Goal: Obtain resource: Obtain resource

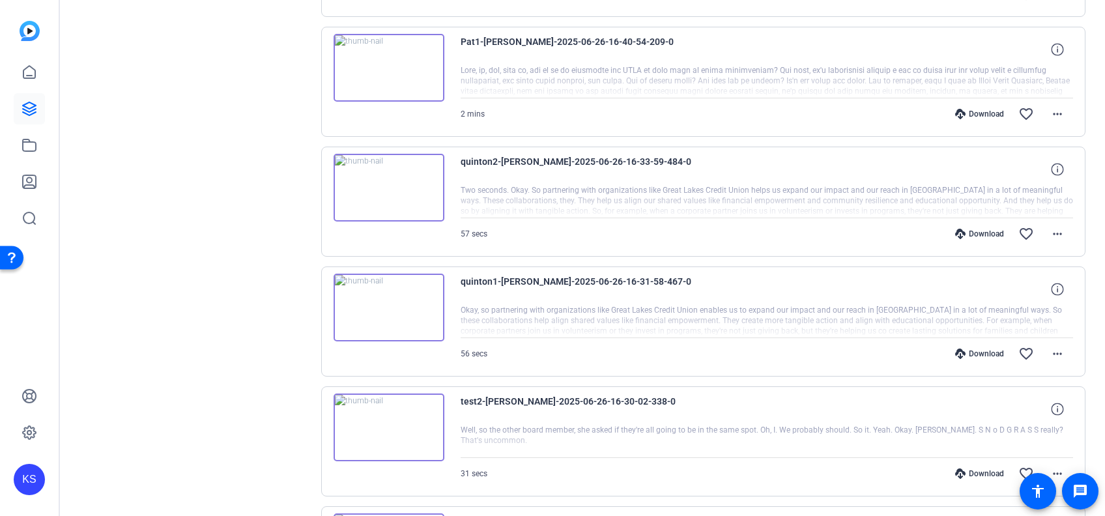
scroll to position [728, 0]
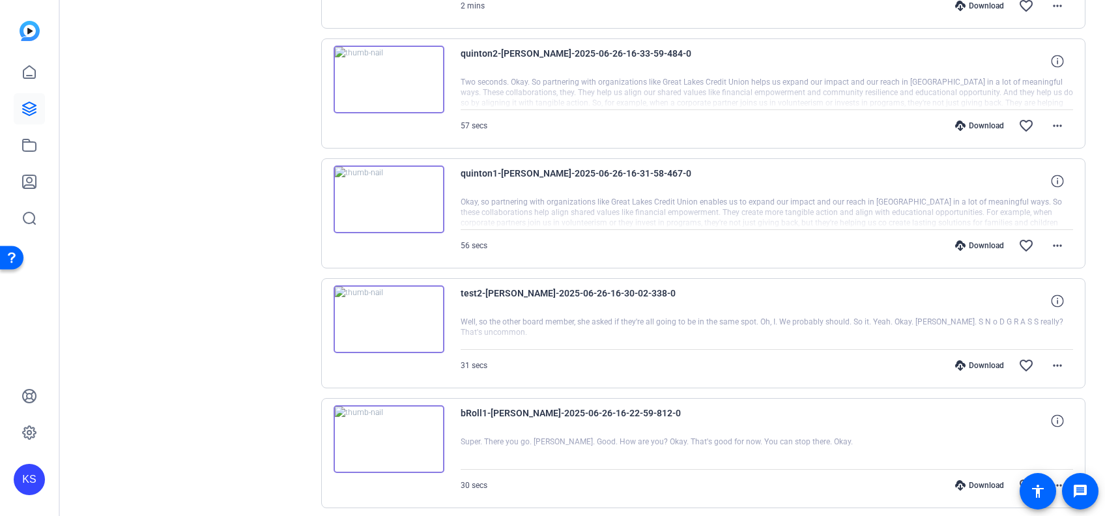
click at [384, 430] on img at bounding box center [389, 439] width 111 height 68
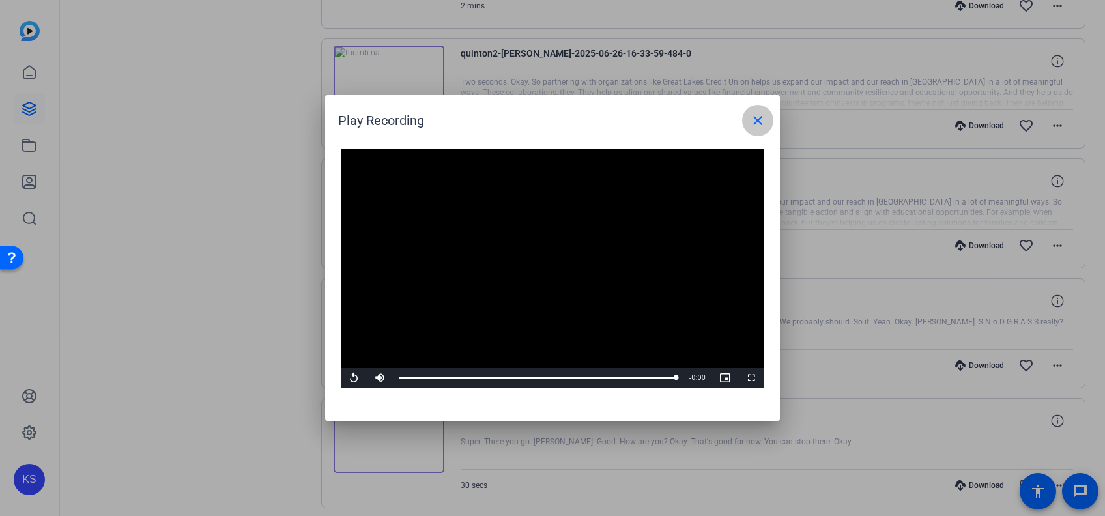
click at [755, 118] on mat-icon "close" at bounding box center [758, 121] width 16 height 16
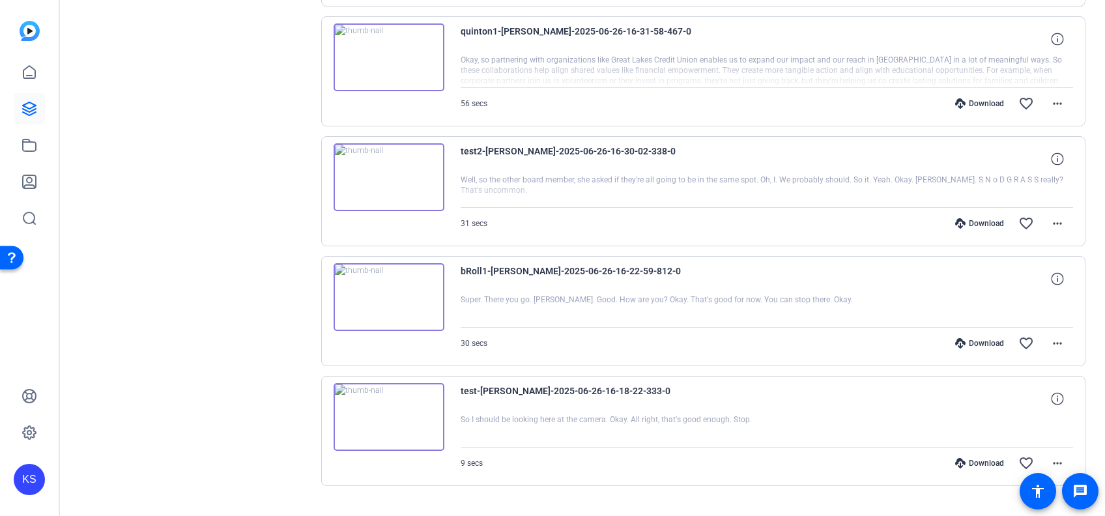
scroll to position [871, 0]
click at [384, 410] on img at bounding box center [389, 417] width 111 height 68
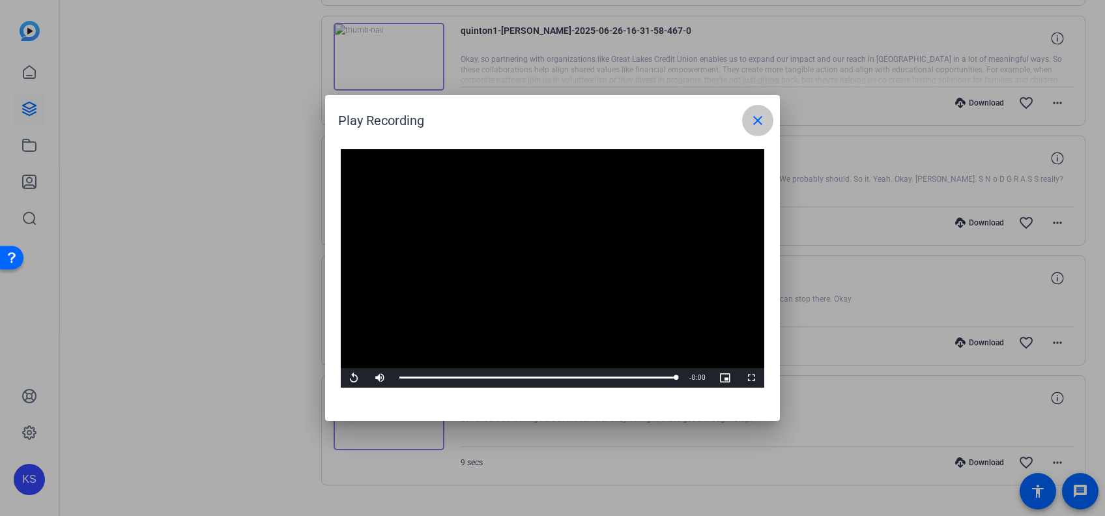
click at [759, 113] on mat-icon "close" at bounding box center [758, 121] width 16 height 16
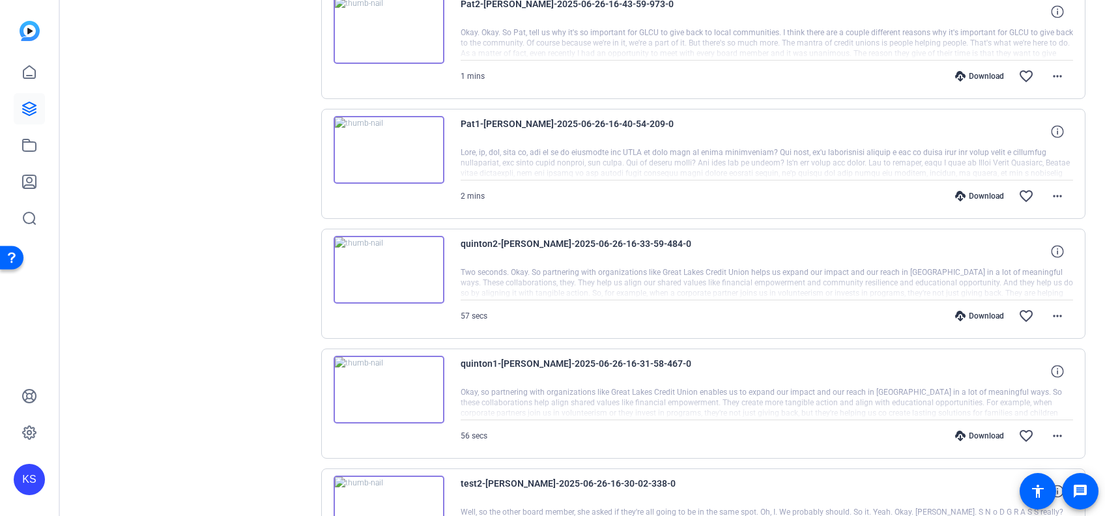
scroll to position [537, 0]
click at [391, 260] on img at bounding box center [389, 271] width 111 height 68
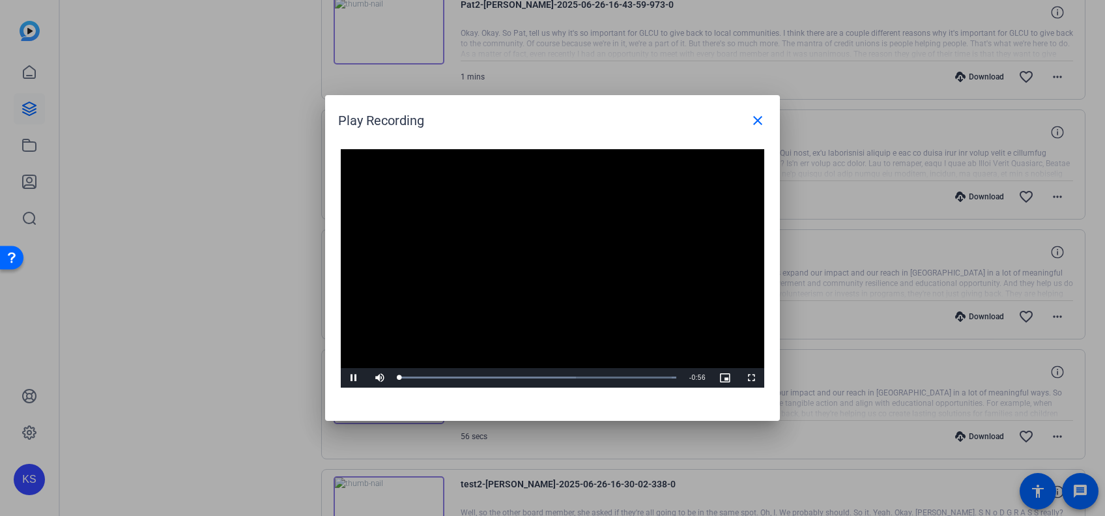
click at [542, 259] on video "Video Player" at bounding box center [553, 268] width 424 height 239
click at [354, 378] on span "Video Player" at bounding box center [354, 378] width 26 height 0
click at [546, 375] on div "Loaded : 100.00% 0:29 0:49" at bounding box center [538, 378] width 290 height 20
click at [555, 377] on div "Loaded : 100.00% 0:31 0:31" at bounding box center [537, 377] width 277 height 3
click at [353, 378] on span "Video Player" at bounding box center [354, 378] width 26 height 0
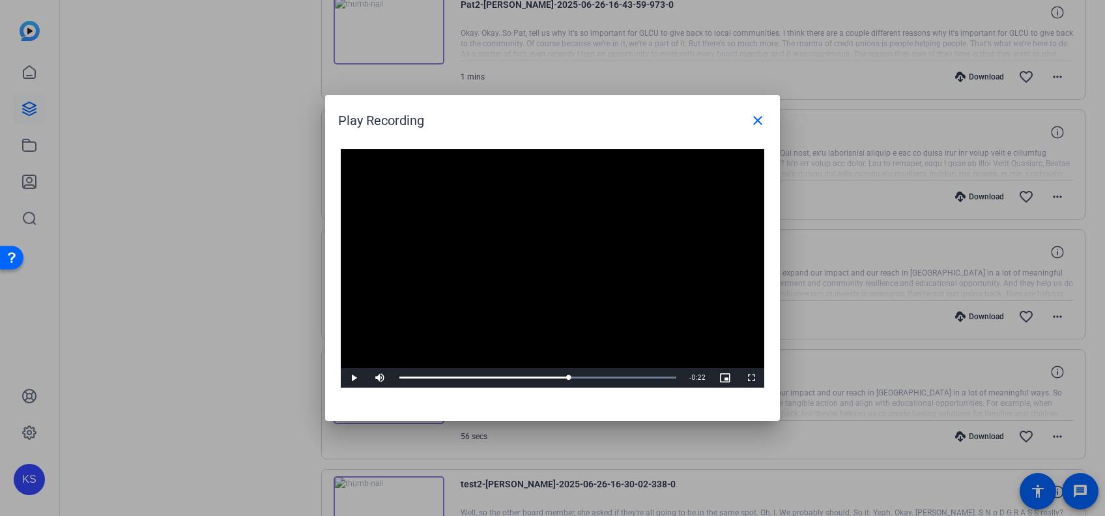
click at [240, 403] on div at bounding box center [552, 258] width 1105 height 516
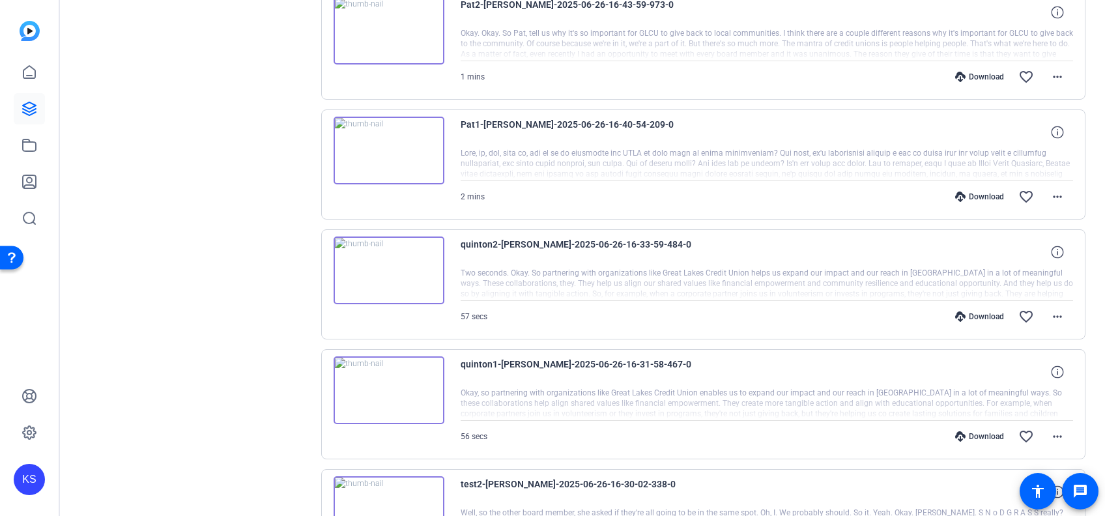
click at [394, 384] on img at bounding box center [389, 390] width 111 height 68
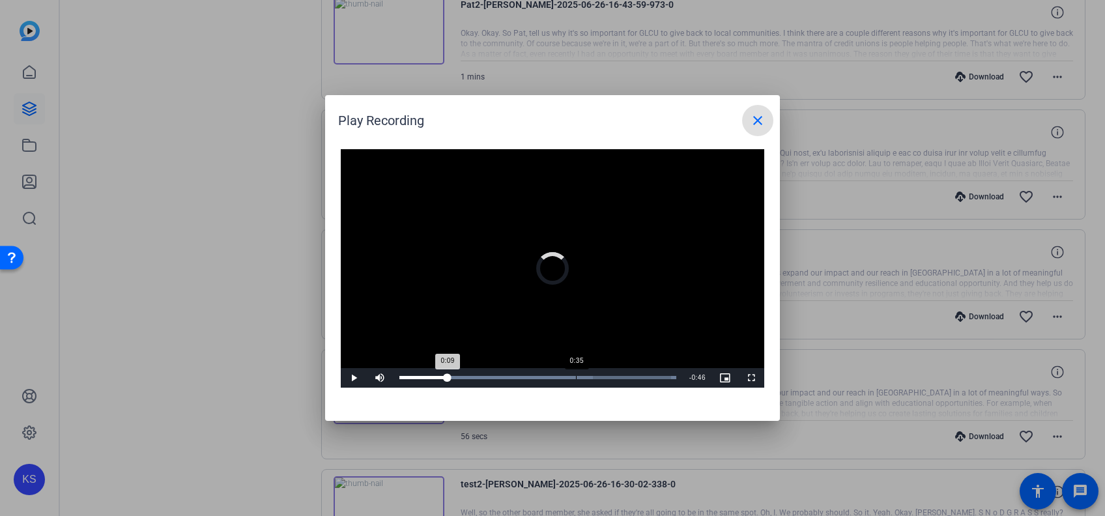
click at [576, 375] on div "Loaded : 100.00% 0:35 0:09" at bounding box center [538, 378] width 290 height 20
click at [762, 113] on mat-icon "close" at bounding box center [758, 121] width 16 height 16
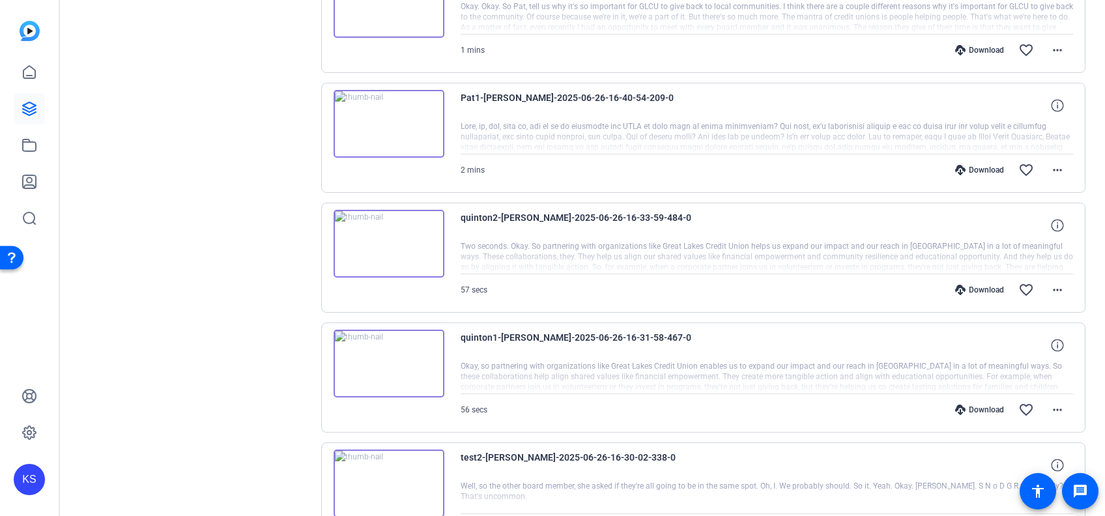
scroll to position [566, 0]
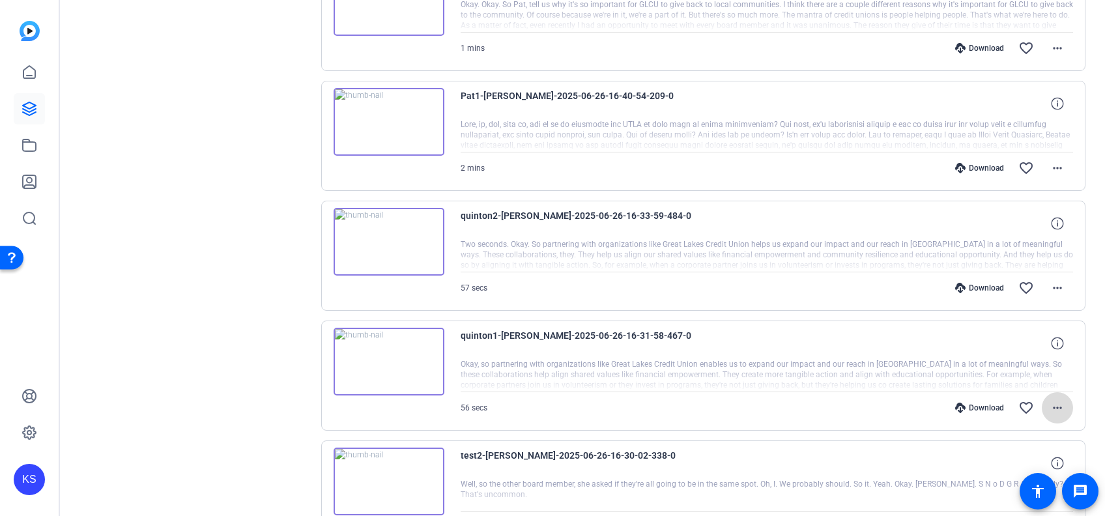
click at [1050, 403] on mat-icon "more_horiz" at bounding box center [1058, 408] width 16 height 16
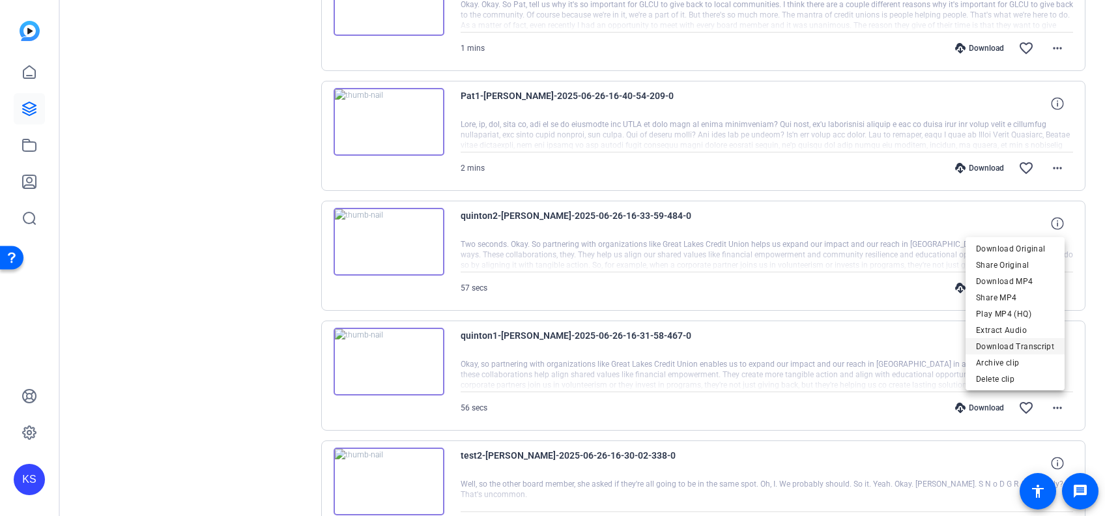
click at [1013, 345] on span "Download Transcript" at bounding box center [1015, 347] width 78 height 16
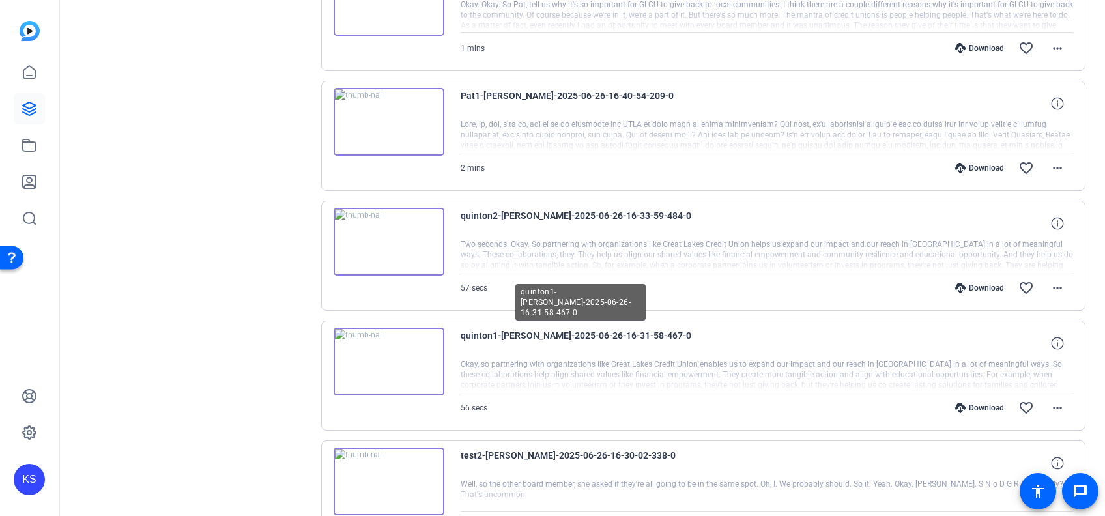
click at [677, 328] on span "quinton1-[PERSON_NAME]-2025-06-26-16-31-58-467-0" at bounding box center [581, 343] width 241 height 31
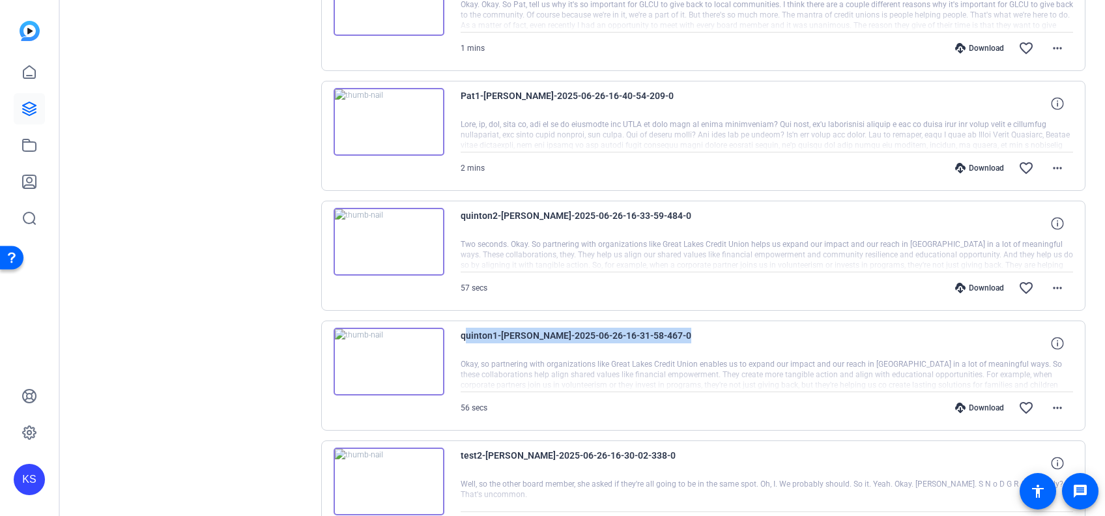
drag, startPoint x: 667, startPoint y: 332, endPoint x: 459, endPoint y: 340, distance: 207.4
click at [461, 340] on span "quinton1-[PERSON_NAME]-2025-06-26-16-31-58-467-0" at bounding box center [581, 343] width 241 height 31
drag, startPoint x: 459, startPoint y: 340, endPoint x: 521, endPoint y: 332, distance: 61.8
copy div "quinton1-[PERSON_NAME]-2025-06-26-16-31-58-467-0"
click at [399, 356] on img at bounding box center [389, 362] width 111 height 68
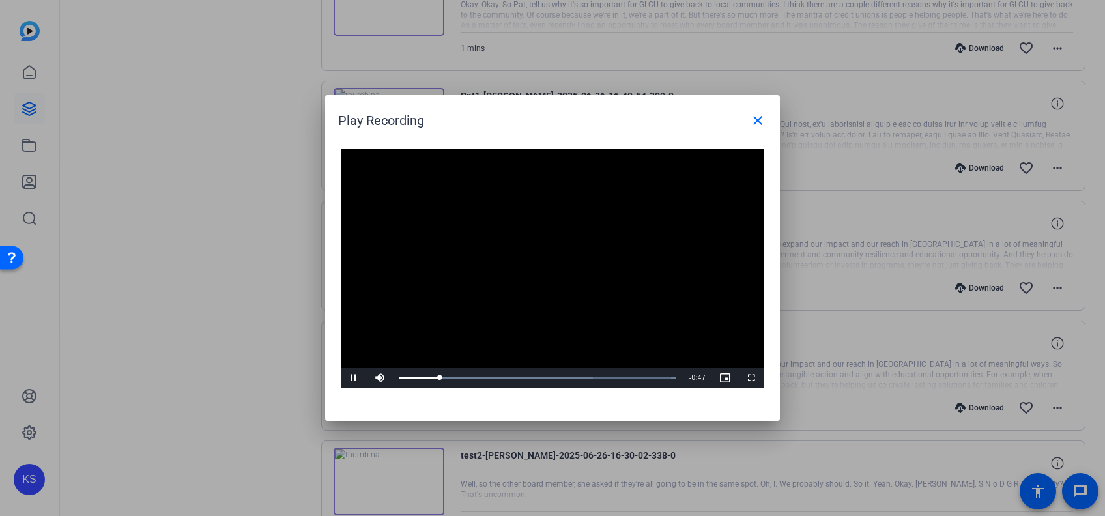
click at [301, 364] on div at bounding box center [552, 258] width 1105 height 516
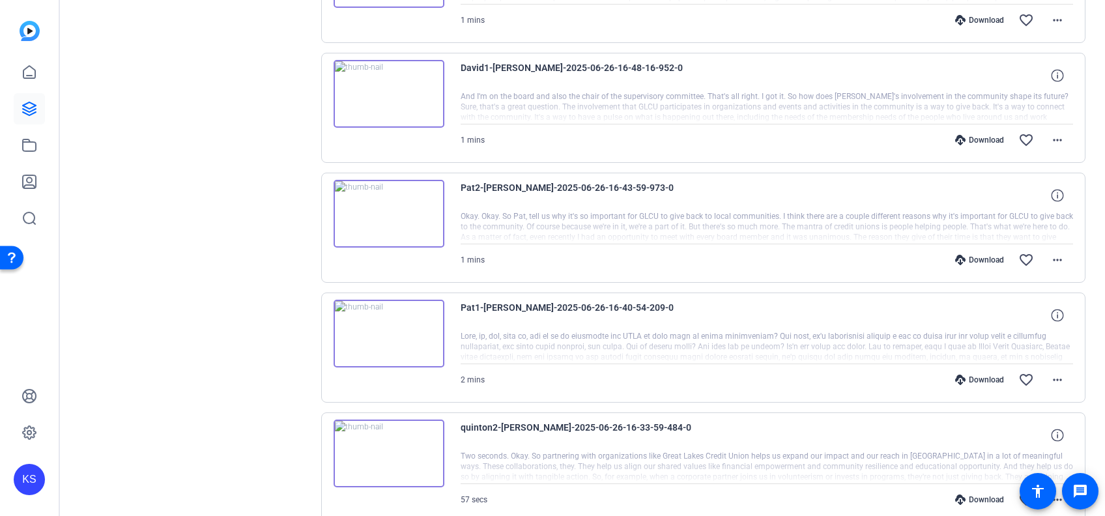
scroll to position [265, 0]
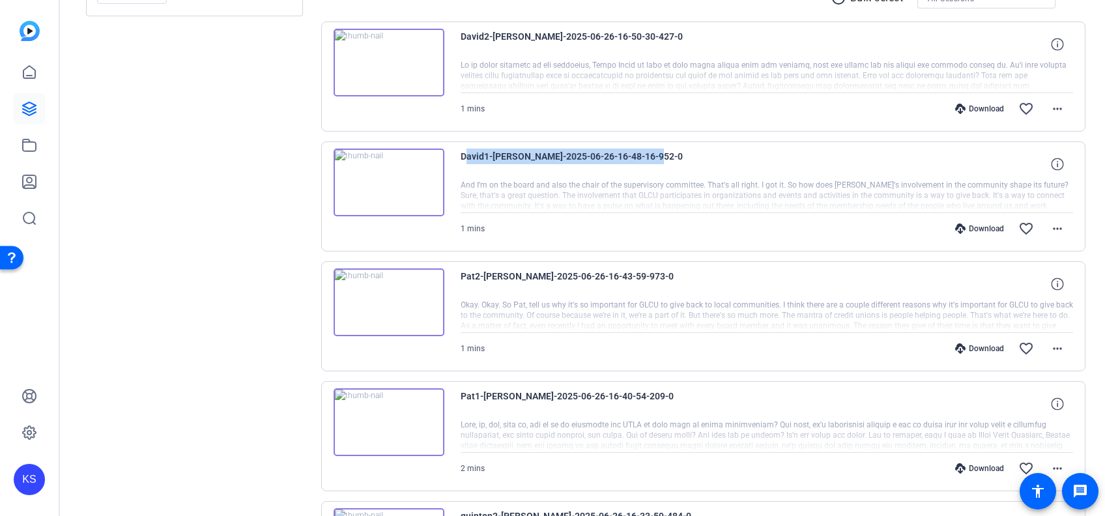
drag, startPoint x: 656, startPoint y: 156, endPoint x: 457, endPoint y: 149, distance: 198.9
click at [457, 149] on div "David1-[PERSON_NAME]-2025-06-26-16-48-16-952-0 1 mins Download favorite_border …" at bounding box center [703, 196] width 765 height 110
drag, startPoint x: 457, startPoint y: 149, endPoint x: 521, endPoint y: 152, distance: 64.0
copy span "David1-[PERSON_NAME]-2025-06-26-16-48-16-952-0"
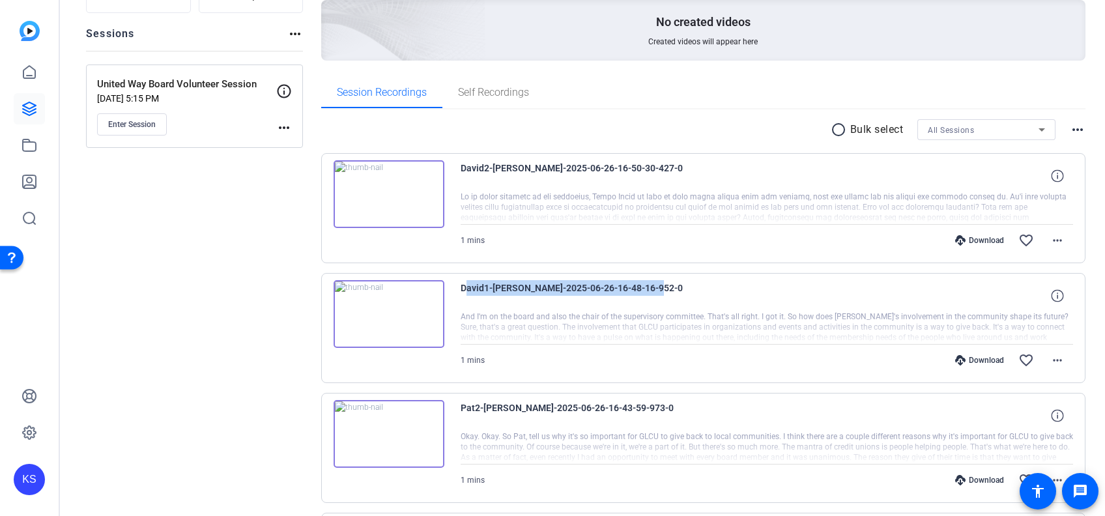
scroll to position [133, 0]
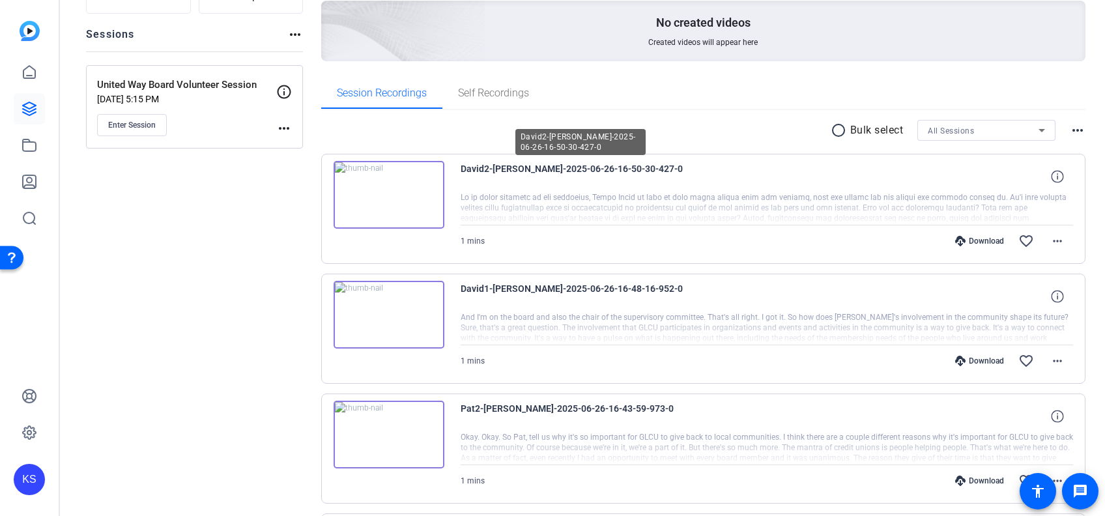
click at [659, 167] on span "David2-[PERSON_NAME]-2025-06-26-16-50-30-427-0" at bounding box center [581, 176] width 241 height 31
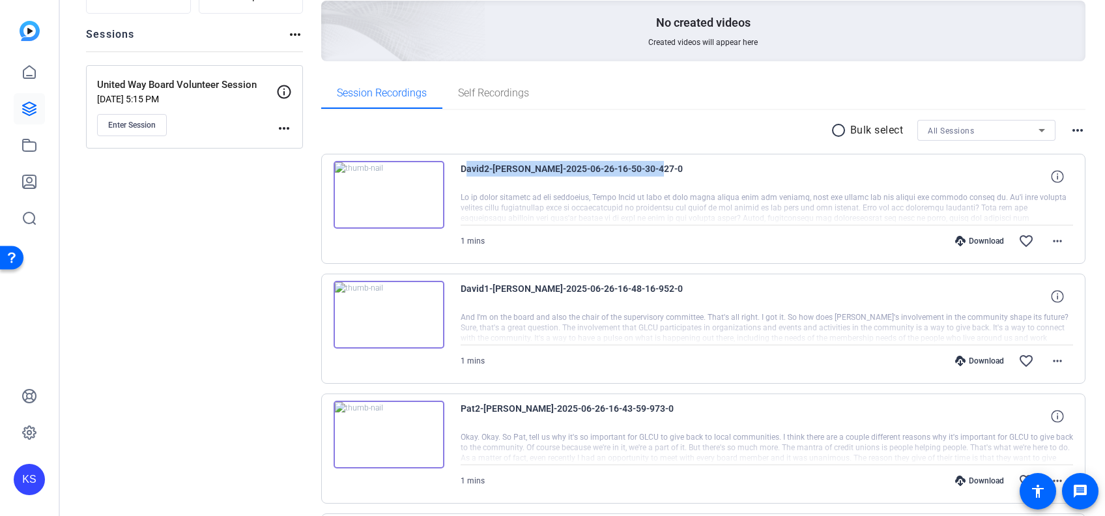
drag, startPoint x: 659, startPoint y: 167, endPoint x: 456, endPoint y: 170, distance: 204.0
click at [456, 170] on div "David2-[PERSON_NAME]-2025-06-26-16-50-30-427-0 1 mins Download favorite_border …" at bounding box center [703, 209] width 765 height 110
drag, startPoint x: 456, startPoint y: 170, endPoint x: 497, endPoint y: 166, distance: 41.9
copy span "David2-[PERSON_NAME]-2025-06-26-16-50-30-427-0"
